Goal: Information Seeking & Learning: Find specific fact

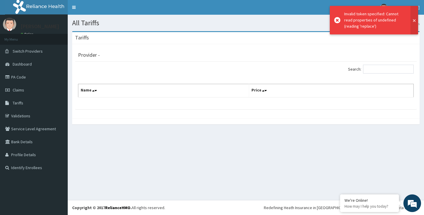
click at [414, 21] on button at bounding box center [414, 20] width 8 height 29
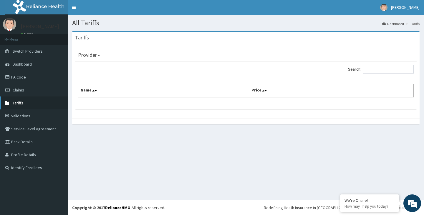
click at [16, 104] on span "Tariffs" at bounding box center [18, 102] width 11 height 5
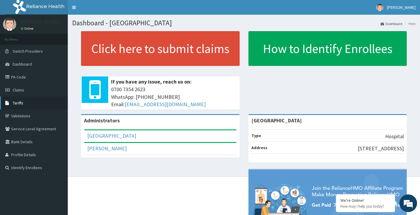
click at [26, 102] on link "Tariffs" at bounding box center [34, 103] width 68 height 13
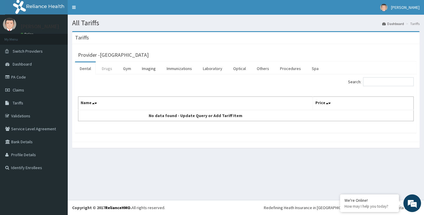
click at [106, 67] on link "Drugs" at bounding box center [107, 68] width 20 height 12
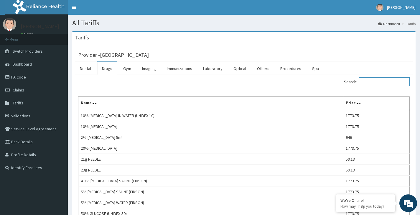
click at [377, 84] on input "Search:" at bounding box center [384, 81] width 51 height 9
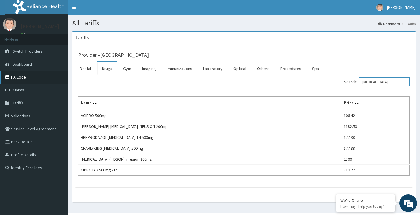
type input "CIPRO"
click at [18, 77] on link "PA Code" at bounding box center [34, 77] width 68 height 13
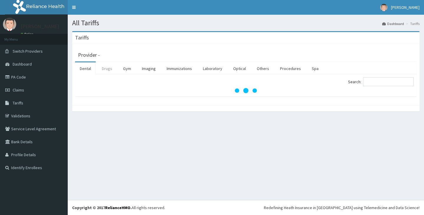
click at [107, 67] on link "Drugs" at bounding box center [107, 68] width 20 height 12
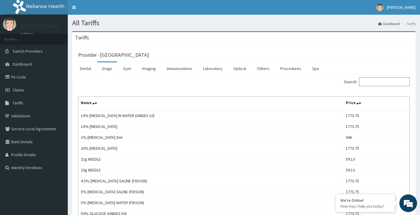
click at [381, 82] on input "Search:" at bounding box center [384, 81] width 51 height 9
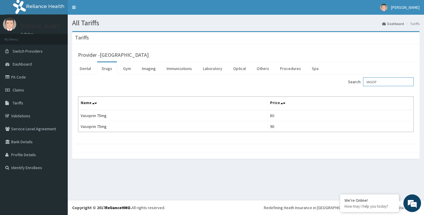
type input "VASOP"
